Goal: Navigation & Orientation: Find specific page/section

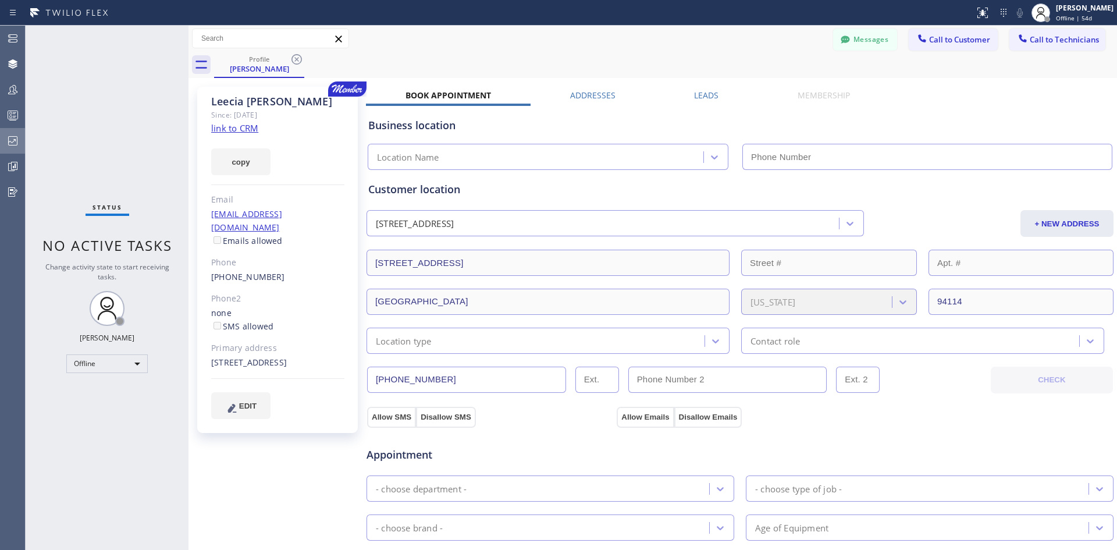
drag, startPoint x: 13, startPoint y: 133, endPoint x: 23, endPoint y: 143, distance: 14.0
click at [13, 133] on div at bounding box center [13, 140] width 26 height 23
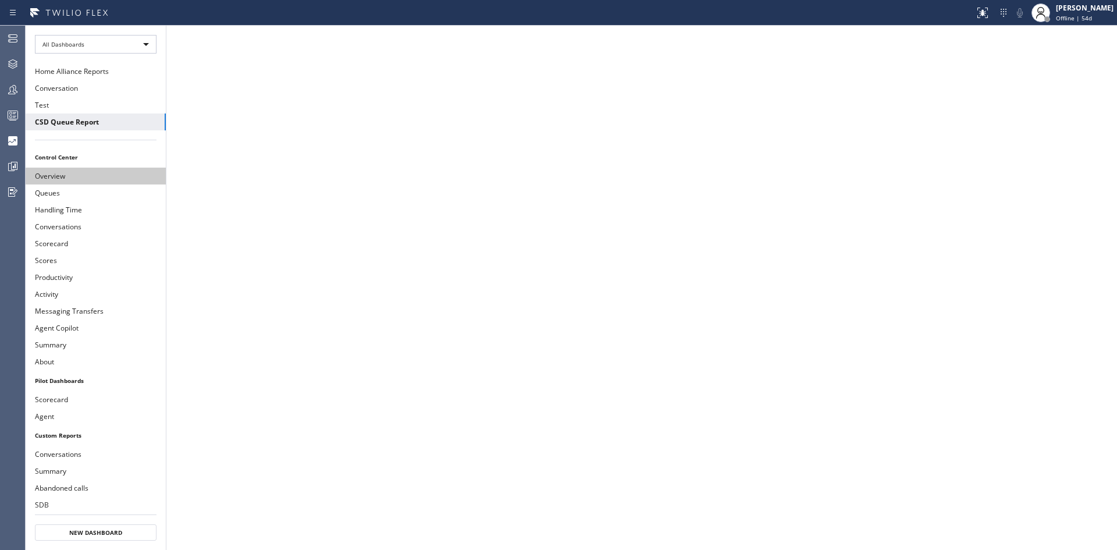
click at [93, 174] on button "Overview" at bounding box center [96, 176] width 140 height 17
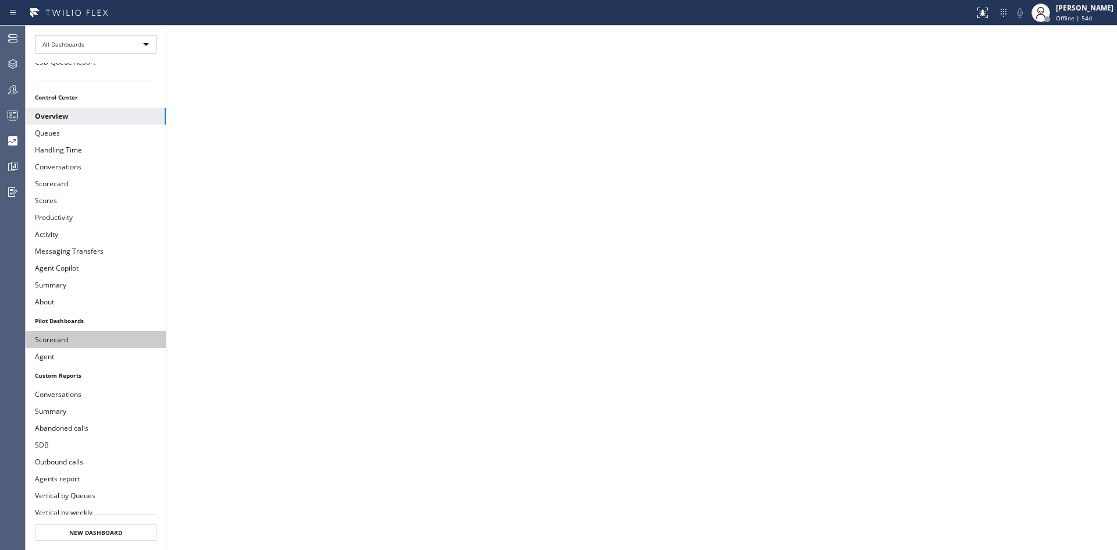
scroll to position [116, 0]
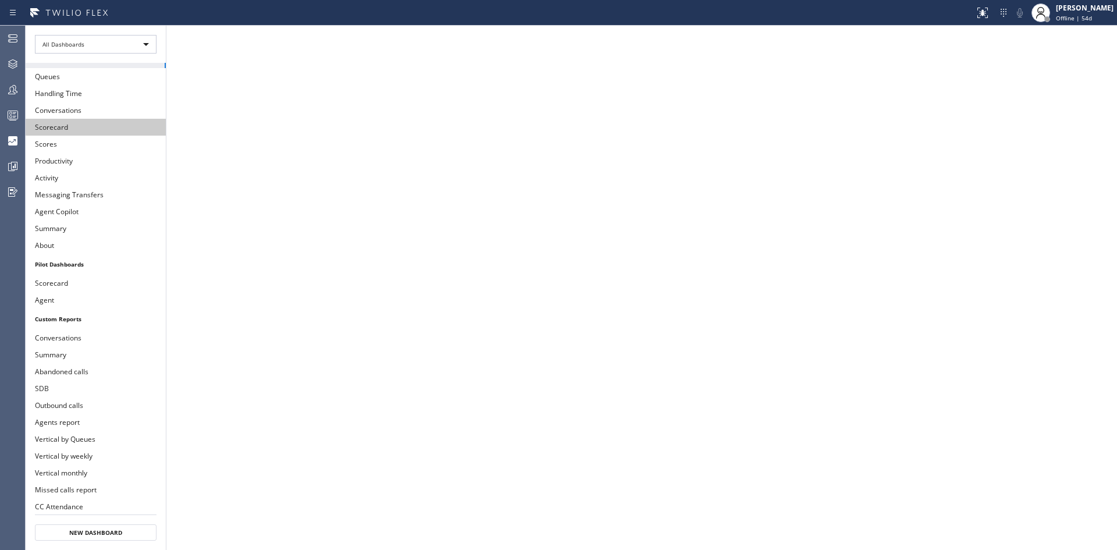
click at [85, 125] on button "Scorecard" at bounding box center [96, 127] width 140 height 17
click at [83, 144] on button "Scores" at bounding box center [96, 144] width 140 height 17
click at [53, 127] on button "Scorecard" at bounding box center [96, 127] width 140 height 17
click at [87, 145] on button "Scores" at bounding box center [96, 144] width 140 height 17
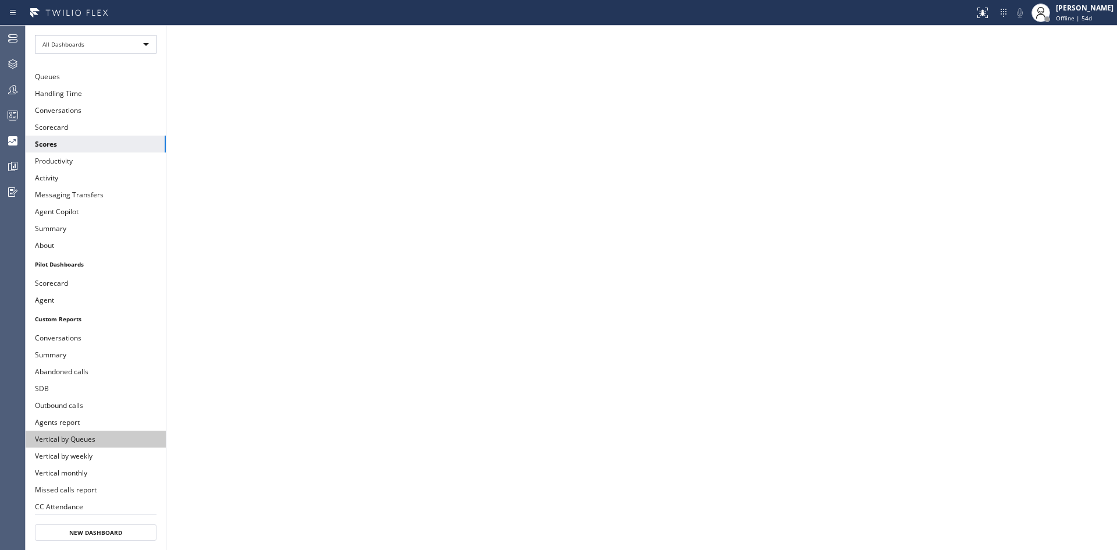
scroll to position [117, 0]
click at [96, 156] on button "Productivity" at bounding box center [96, 160] width 140 height 17
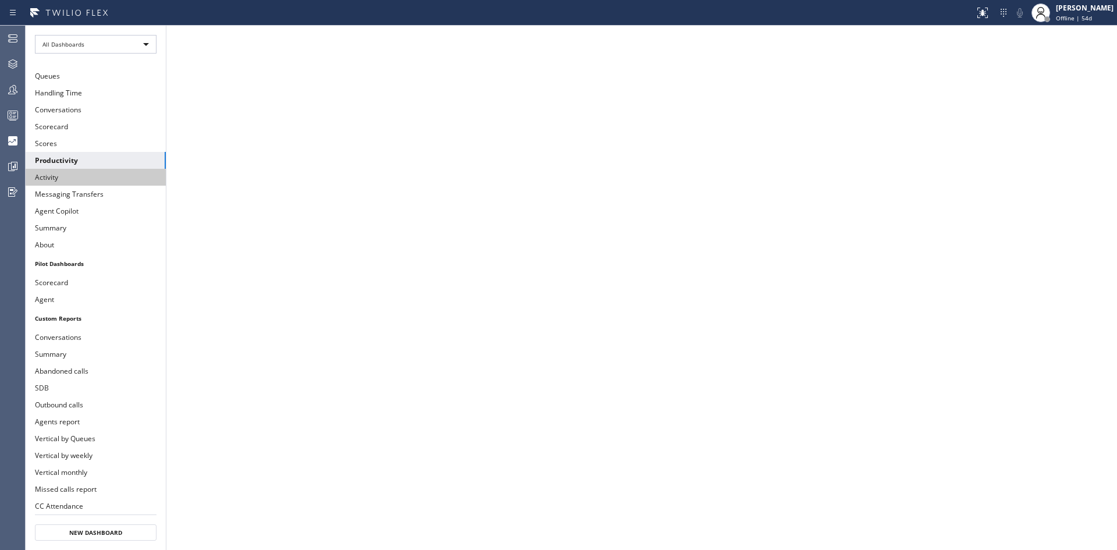
click at [98, 184] on button "Activity" at bounding box center [96, 177] width 140 height 17
click at [79, 216] on button "Agent Copilot" at bounding box center [96, 210] width 140 height 17
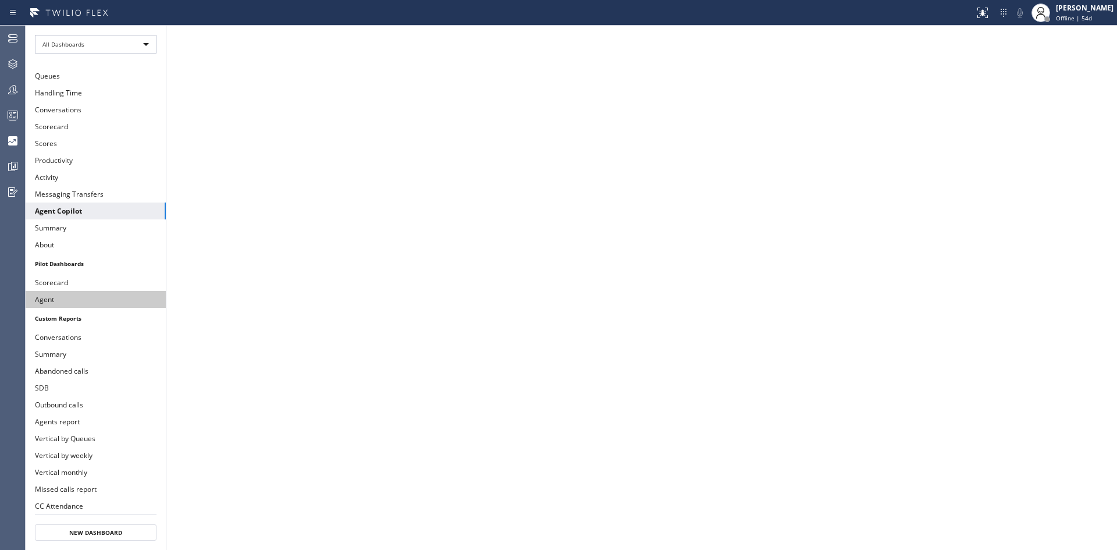
click at [72, 294] on button "Agent" at bounding box center [96, 299] width 140 height 17
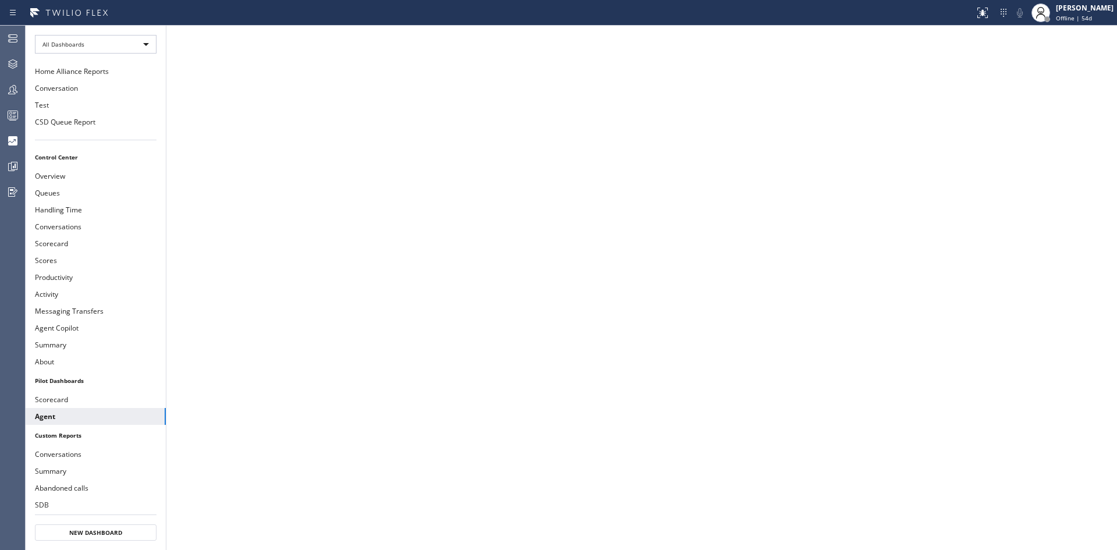
scroll to position [117, 0]
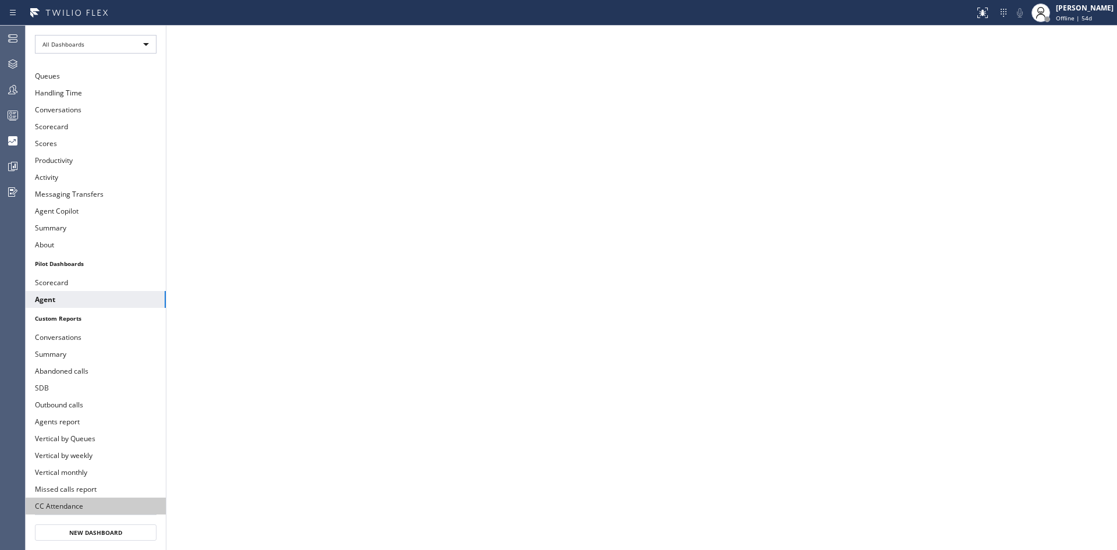
click at [117, 500] on button "CC Attendance" at bounding box center [96, 505] width 140 height 17
click at [69, 494] on button "Missed calls report" at bounding box center [96, 488] width 140 height 17
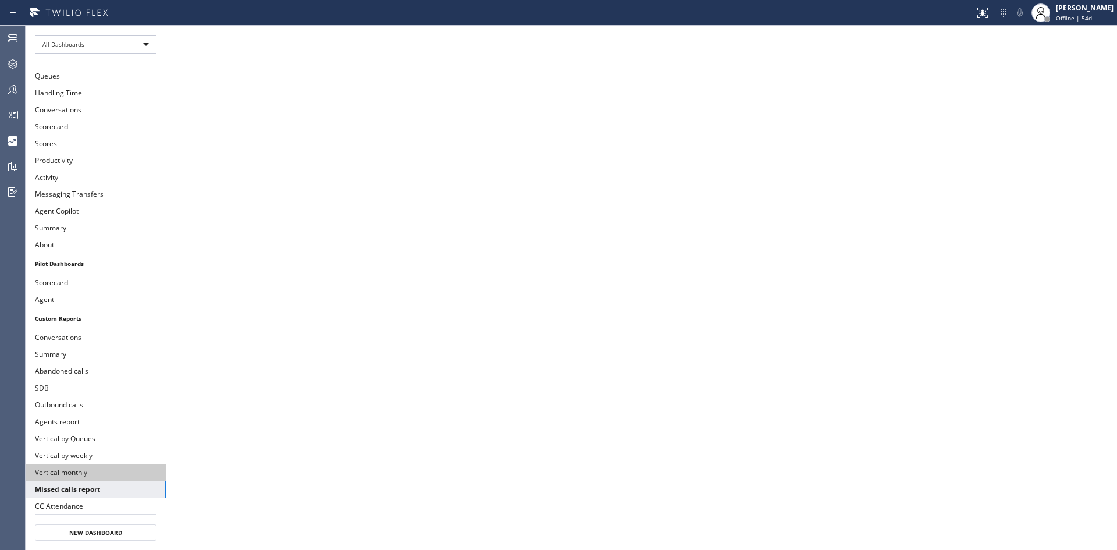
click at [77, 468] on button "Vertical monthly" at bounding box center [96, 472] width 140 height 17
click at [122, 455] on button "Vertical by weekly" at bounding box center [96, 455] width 140 height 17
